Goal: Transaction & Acquisition: Book appointment/travel/reservation

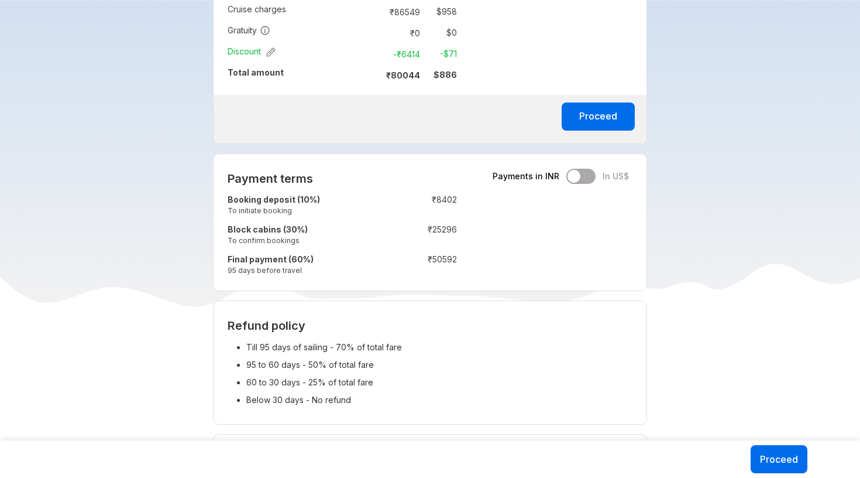
scroll to position [885, 0]
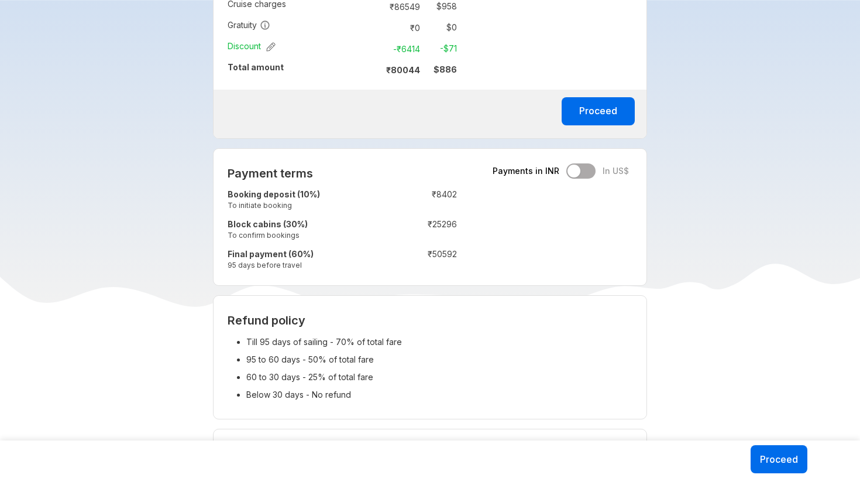
click at [572, 169] on div "Payments in INR In US$" at bounding box center [561, 170] width 136 height 15
click at [579, 169] on div "Payments in INR In US$" at bounding box center [561, 170] width 136 height 15
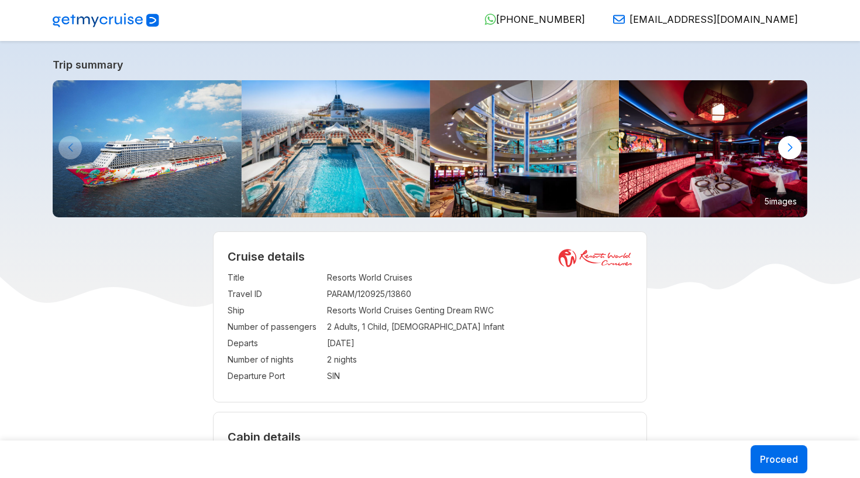
scroll to position [0, 0]
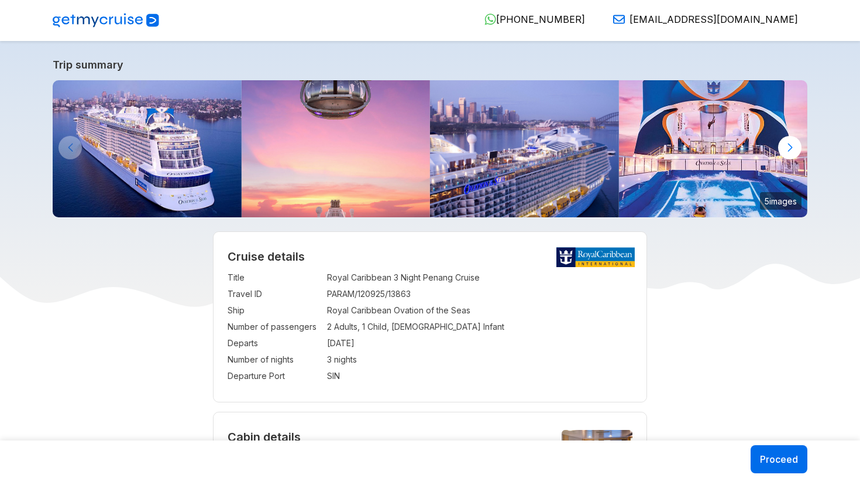
select select "**"
select select "*"
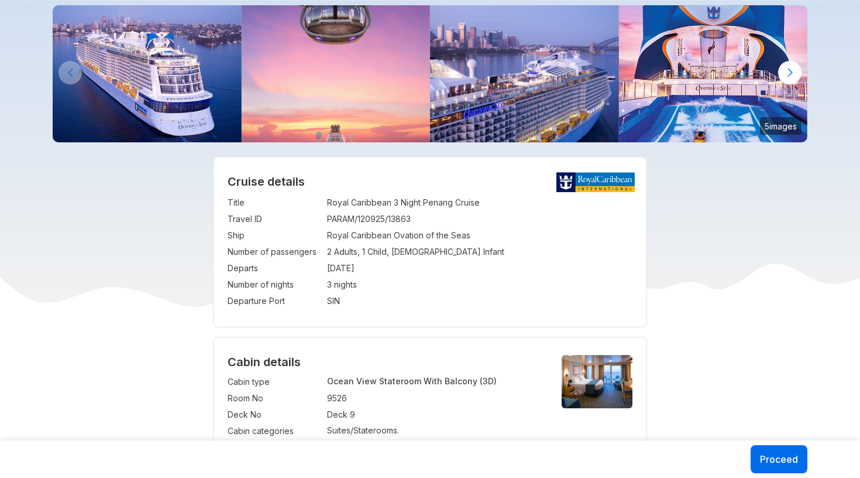
scroll to position [95, 0]
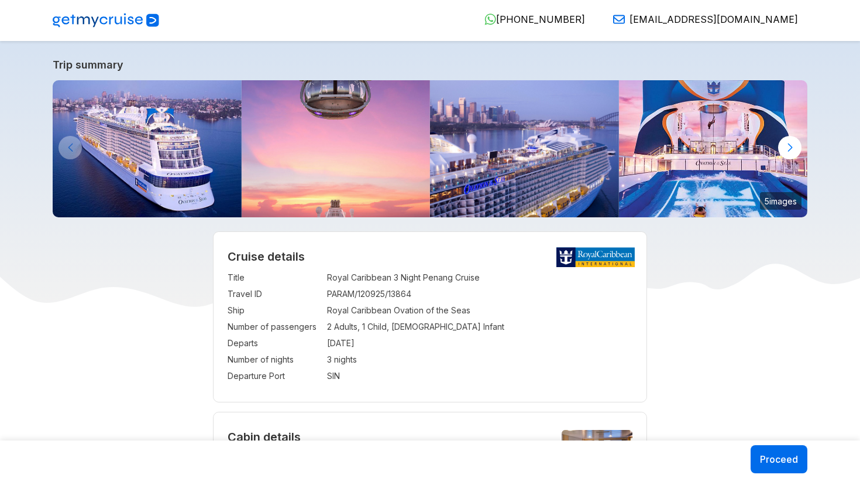
select select "**"
select select "*"
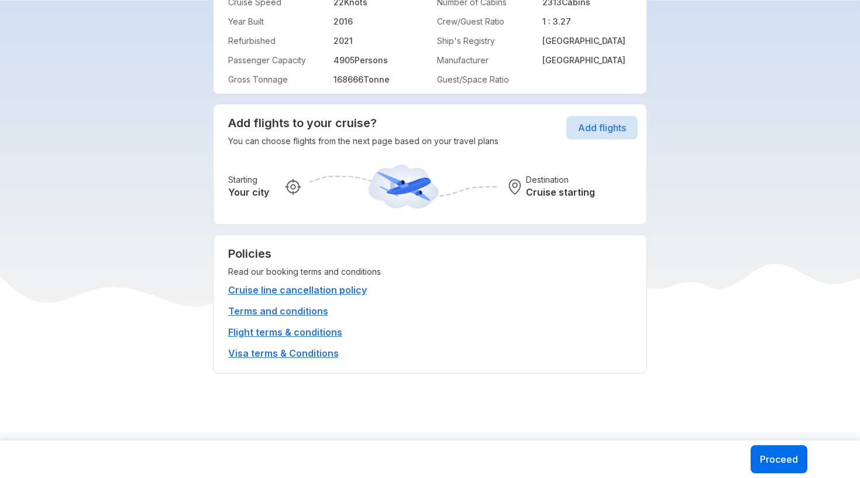
scroll to position [2674, 0]
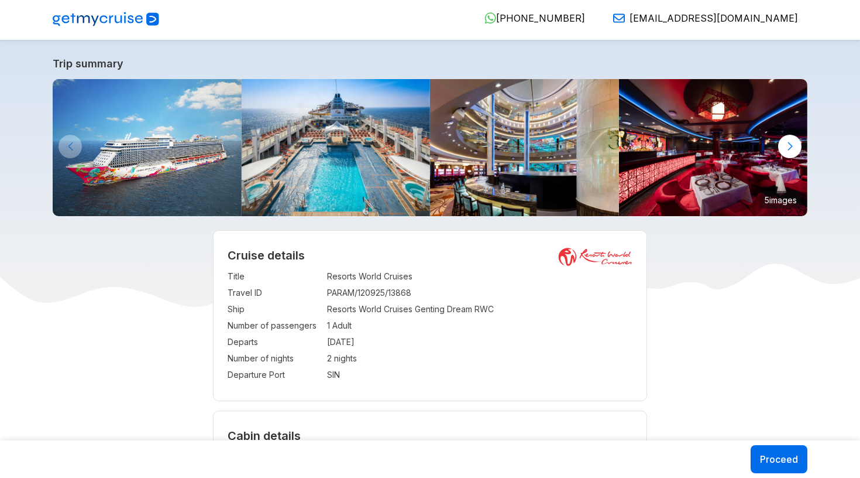
scroll to position [1, 0]
